Goal: Use online tool/utility: Utilize a website feature to perform a specific function

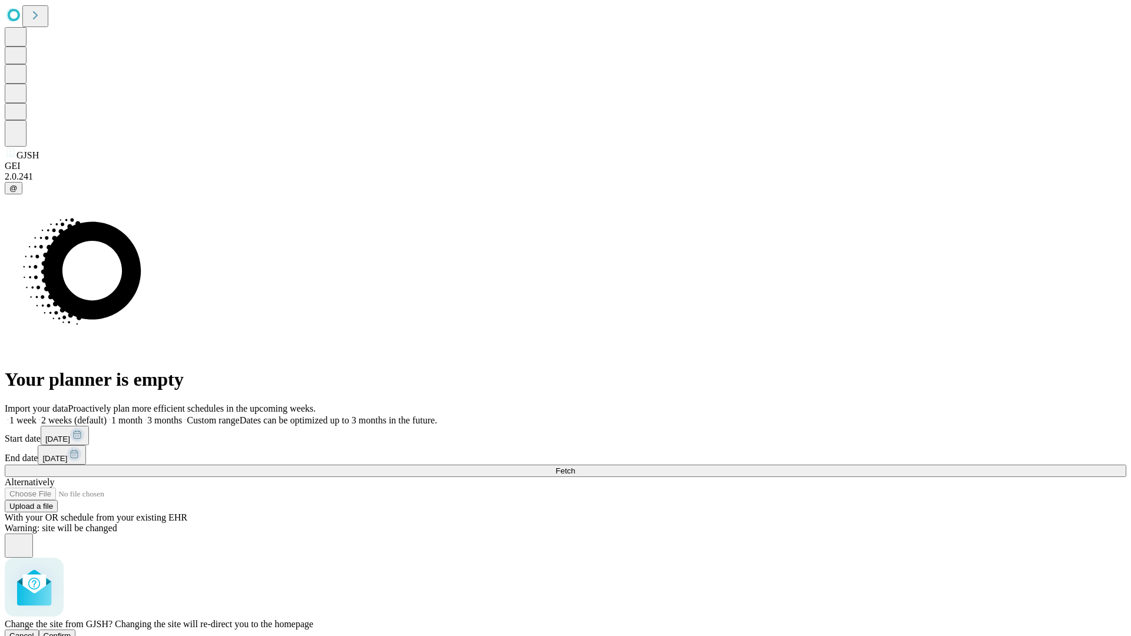
click at [71, 632] on span "Confirm" at bounding box center [58, 636] width 28 height 9
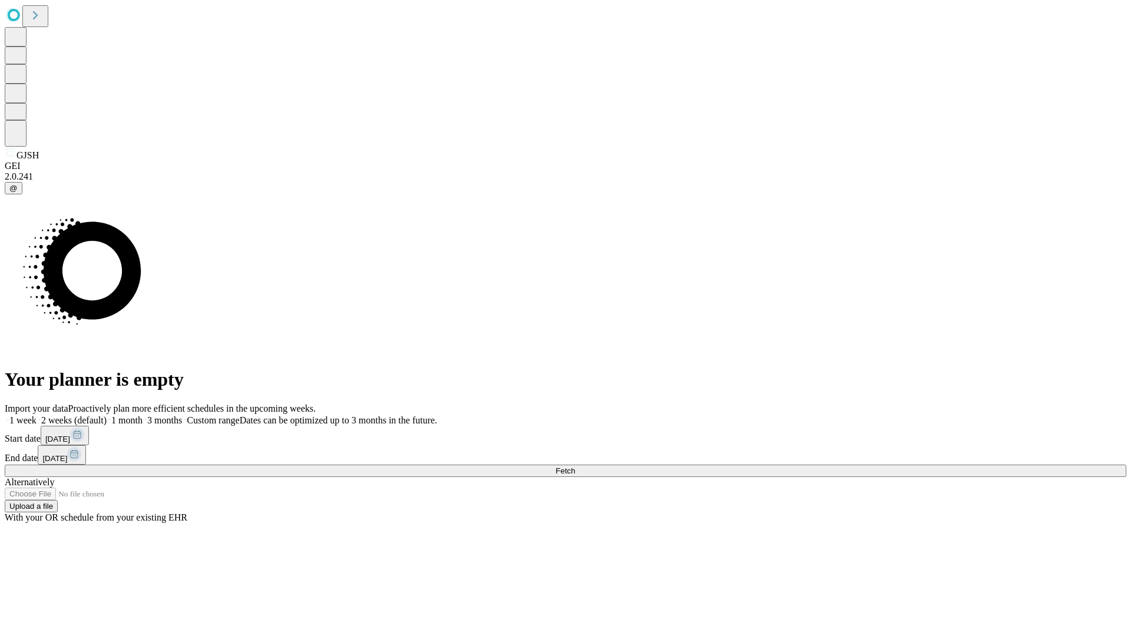
click at [143, 415] on label "1 month" at bounding box center [125, 420] width 36 height 10
click at [575, 467] on span "Fetch" at bounding box center [565, 471] width 19 height 9
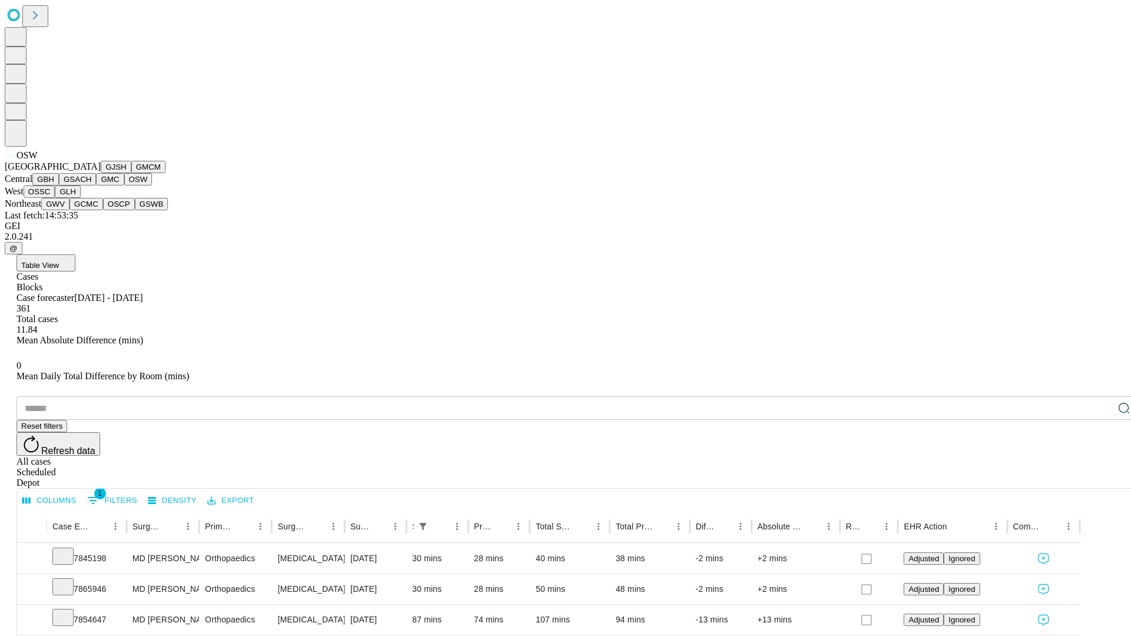
click at [55, 198] on button "OSSC" at bounding box center [40, 192] width 32 height 12
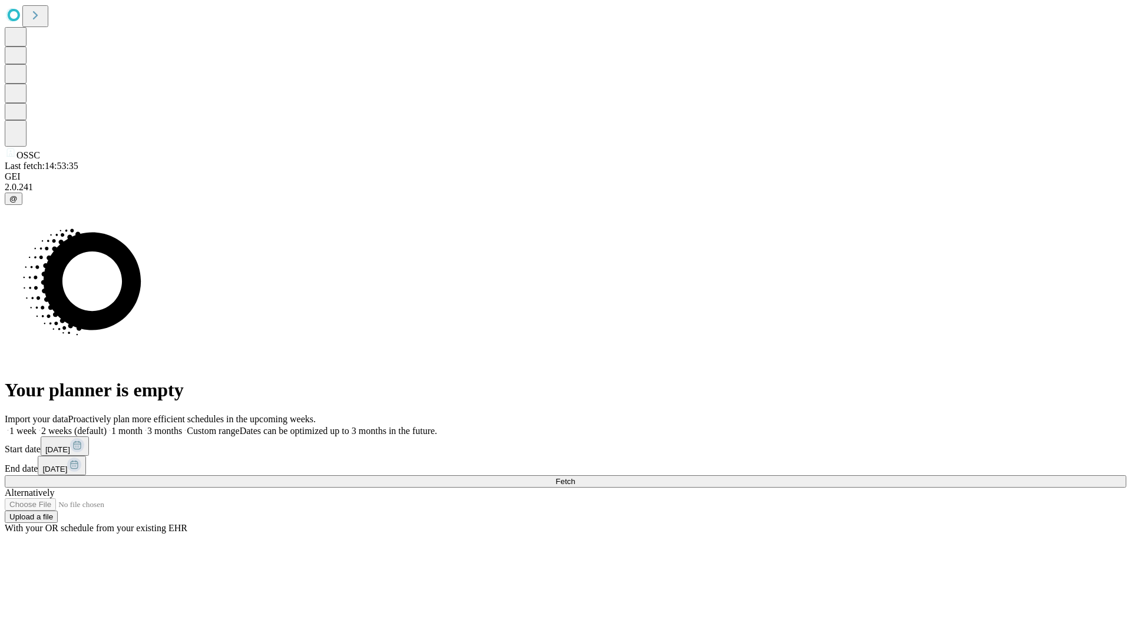
click at [143, 426] on label "1 month" at bounding box center [125, 431] width 36 height 10
click at [575, 477] on span "Fetch" at bounding box center [565, 481] width 19 height 9
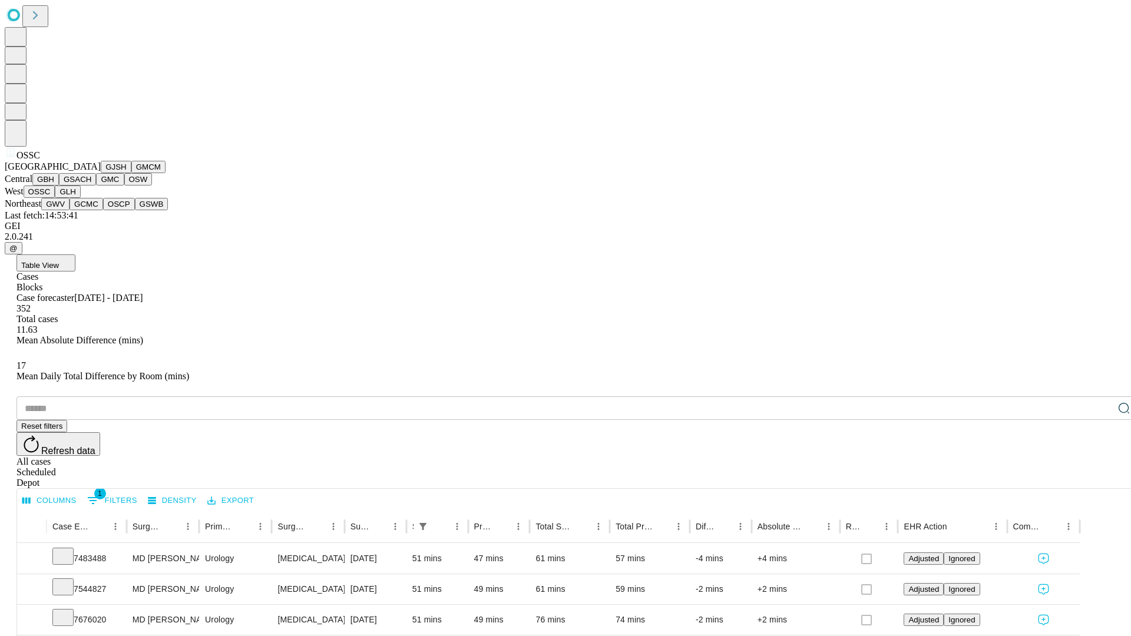
click at [80, 198] on button "GLH" at bounding box center [67, 192] width 25 height 12
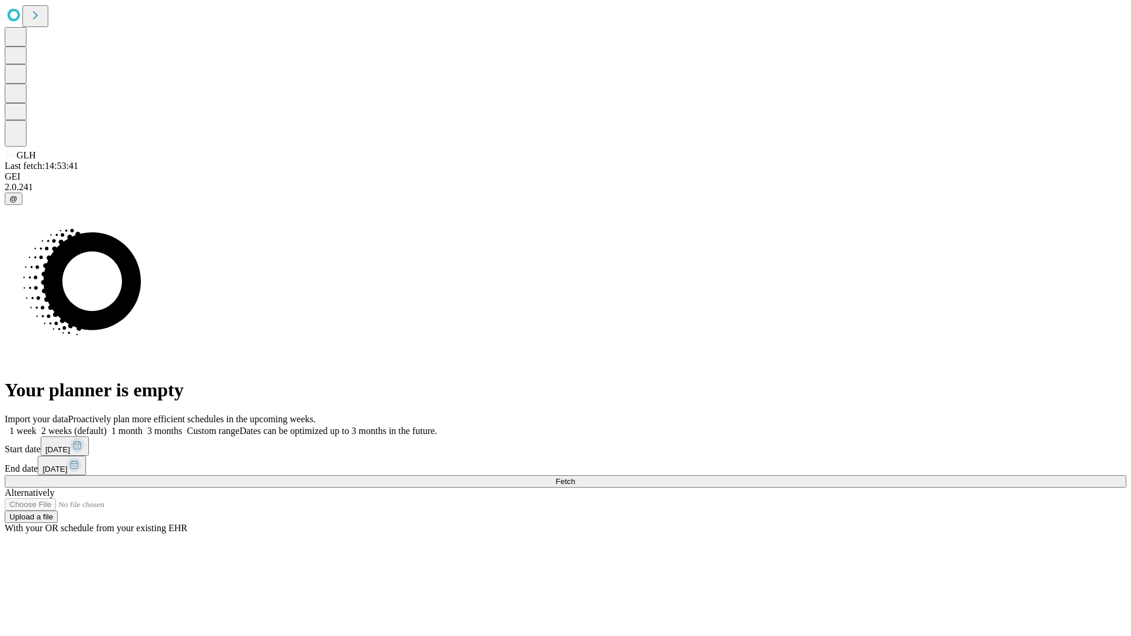
click at [143, 426] on label "1 month" at bounding box center [125, 431] width 36 height 10
click at [575, 477] on span "Fetch" at bounding box center [565, 481] width 19 height 9
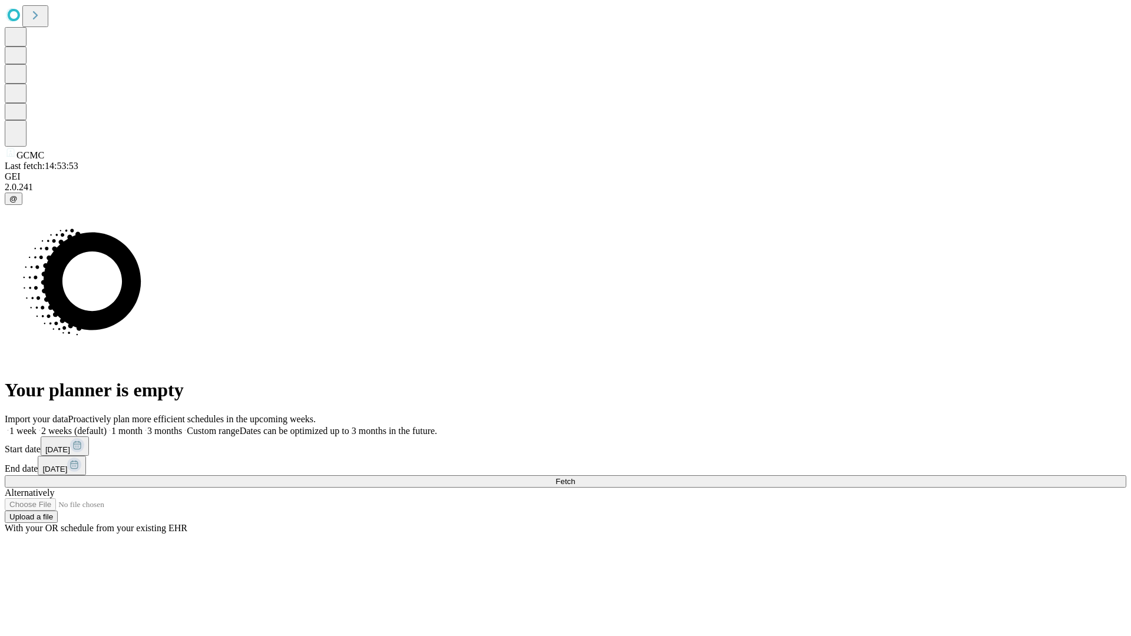
click at [143, 426] on label "1 month" at bounding box center [125, 431] width 36 height 10
click at [575, 477] on span "Fetch" at bounding box center [565, 481] width 19 height 9
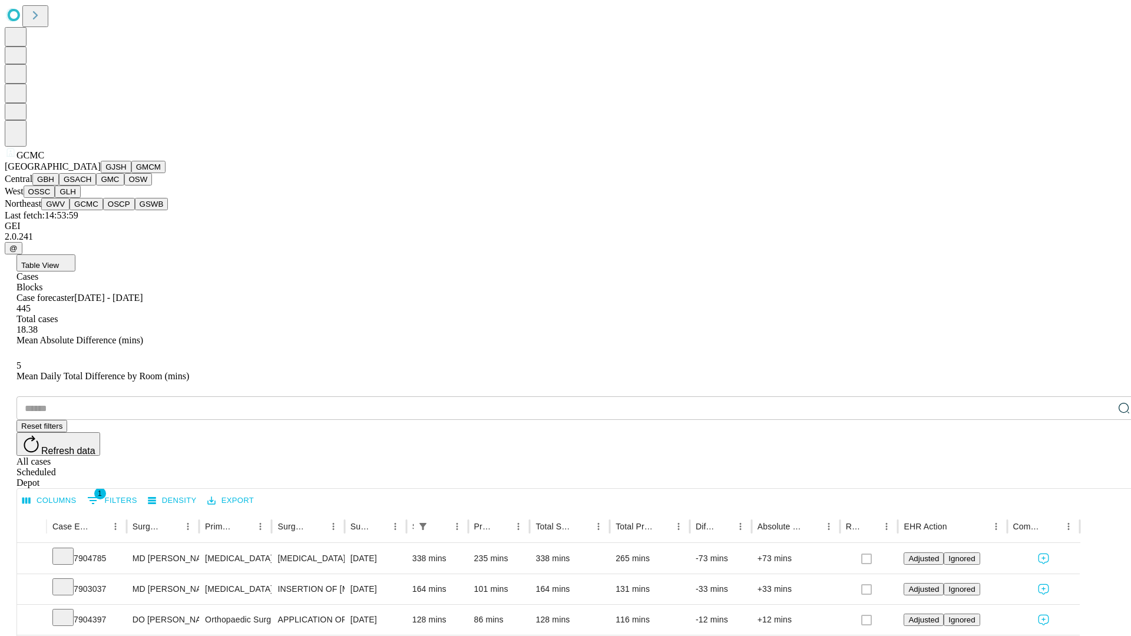
click at [103, 210] on button "OSCP" at bounding box center [119, 204] width 32 height 12
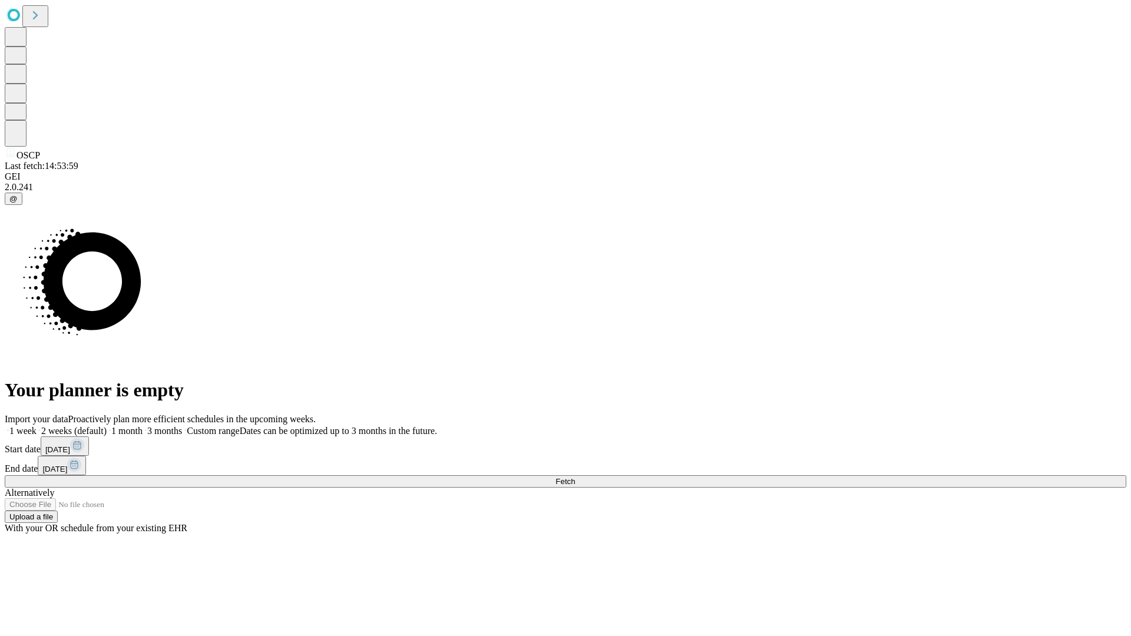
click at [575, 477] on span "Fetch" at bounding box center [565, 481] width 19 height 9
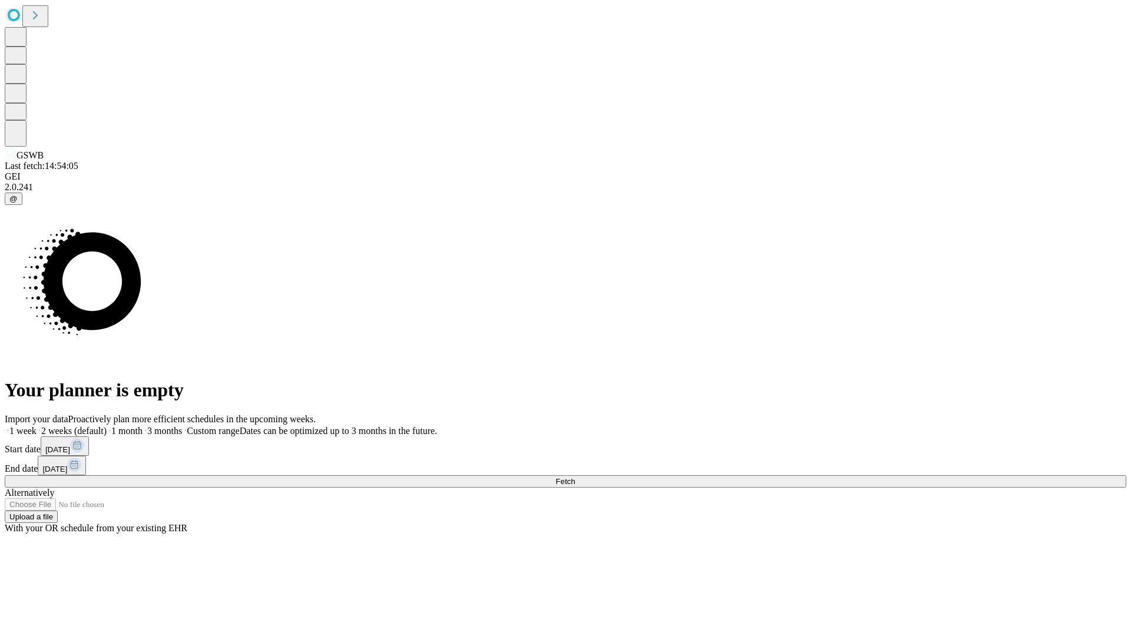
click at [143, 426] on label "1 month" at bounding box center [125, 431] width 36 height 10
click at [575, 477] on span "Fetch" at bounding box center [565, 481] width 19 height 9
